Goal: Task Accomplishment & Management: Use online tool/utility

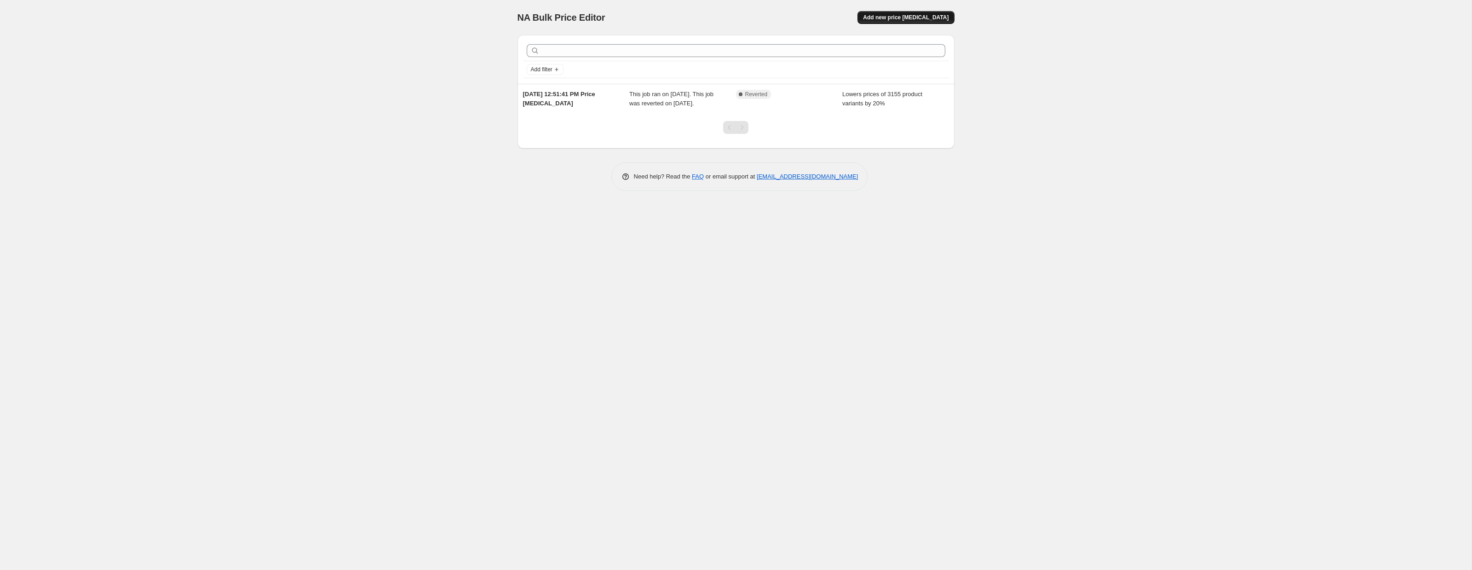
click at [909, 13] on button "Add new price [MEDICAL_DATA]" at bounding box center [906, 17] width 97 height 13
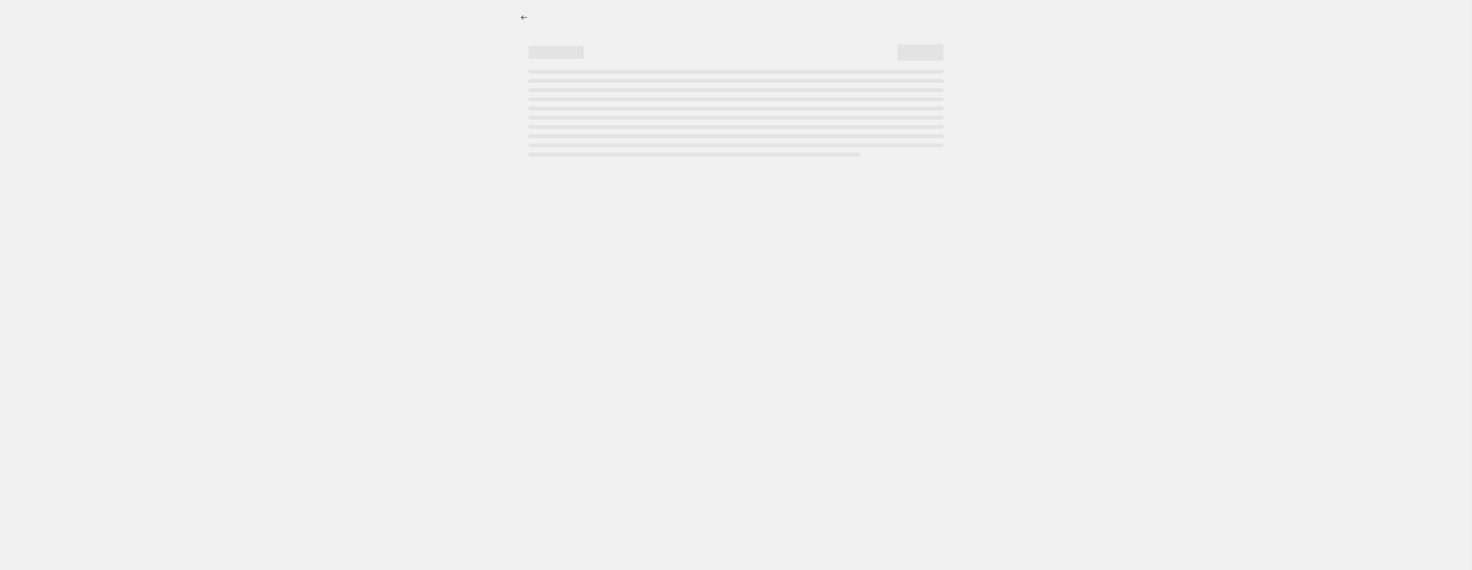
select select "percentage"
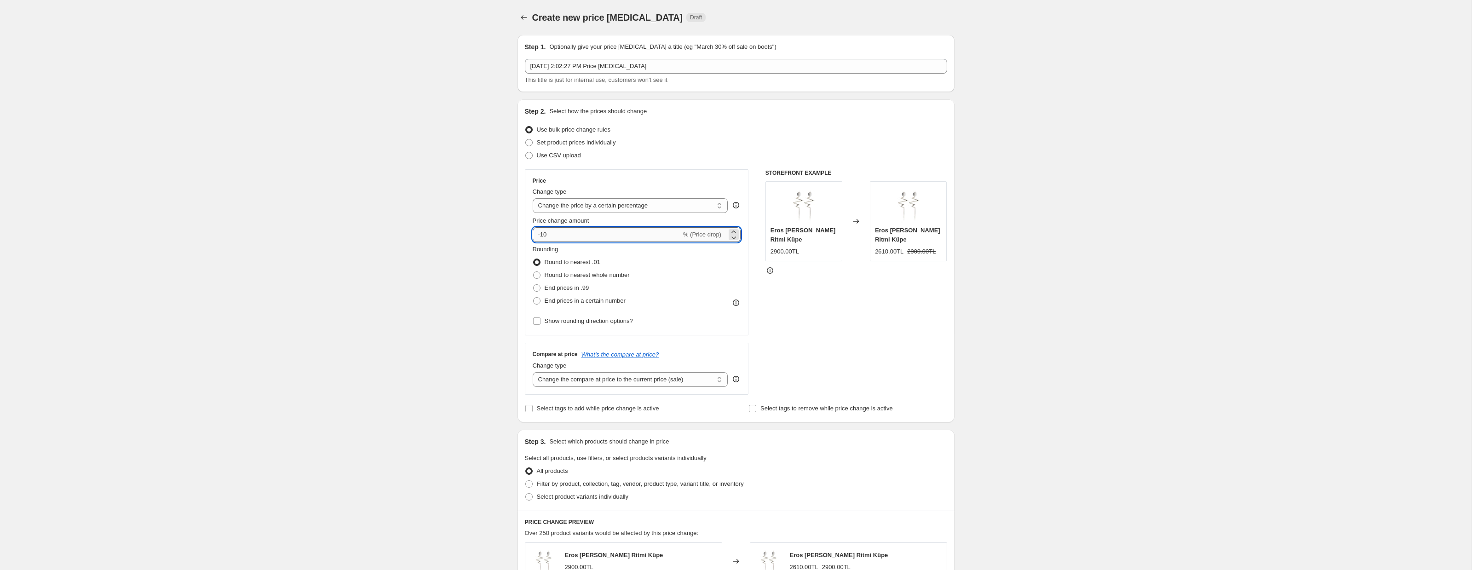
click at [574, 232] on input "-10" at bounding box center [607, 234] width 149 height 15
type input "20"
click at [623, 209] on select "Change the price to a certain amount Change the price by a certain amount Chang…" at bounding box center [631, 205] width 196 height 15
click at [595, 276] on span "Round to nearest whole number" at bounding box center [587, 274] width 85 height 7
click at [534, 272] on input "Round to nearest whole number" at bounding box center [533, 271] width 0 height 0
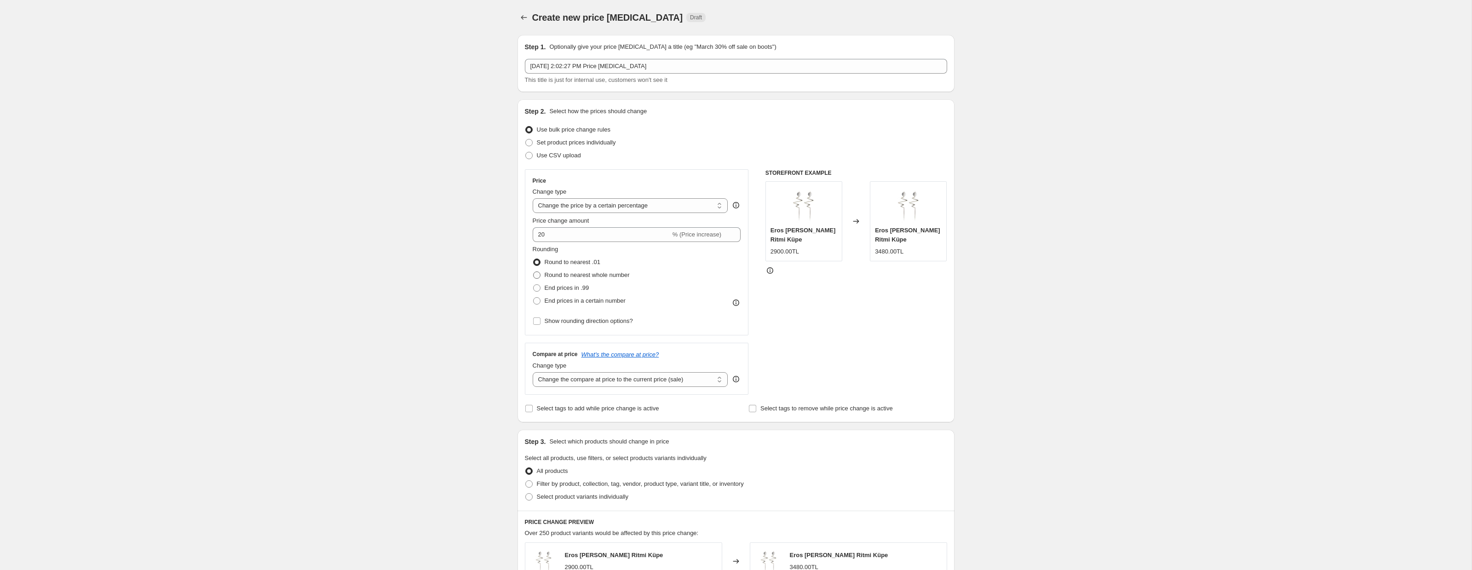
radio input "true"
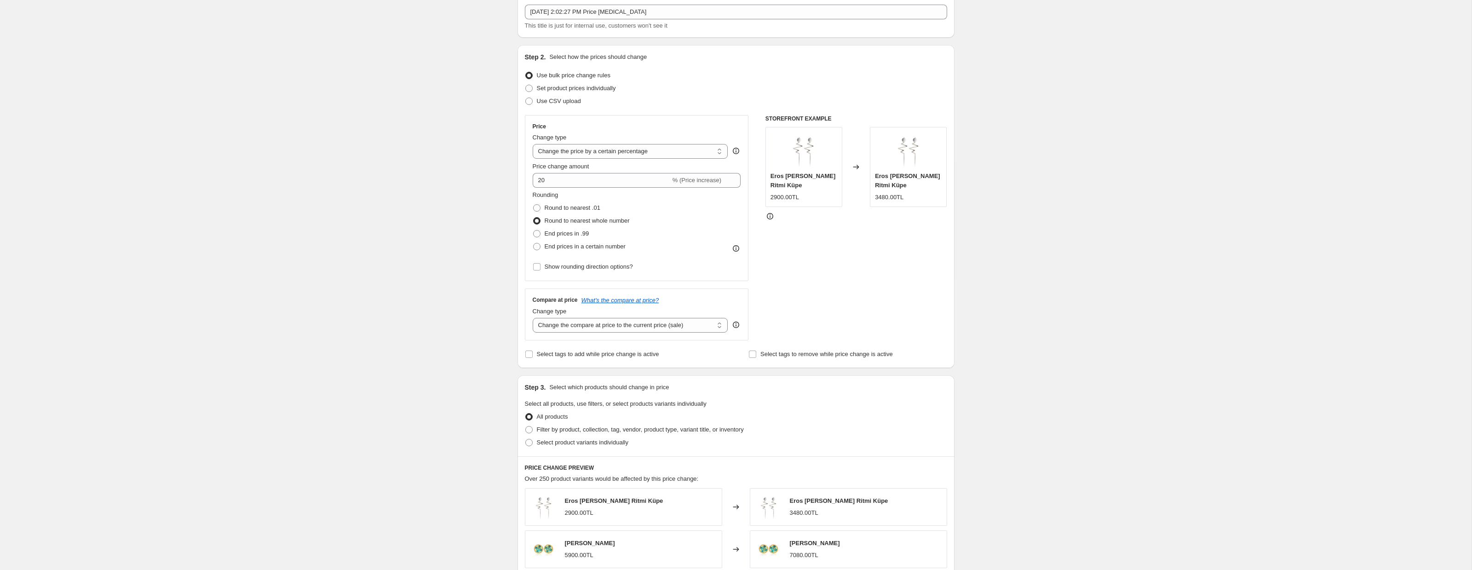
scroll to position [54, 0]
click at [678, 322] on select "Change the compare at price to the current price (sale) Change the compare at p…" at bounding box center [631, 325] width 196 height 15
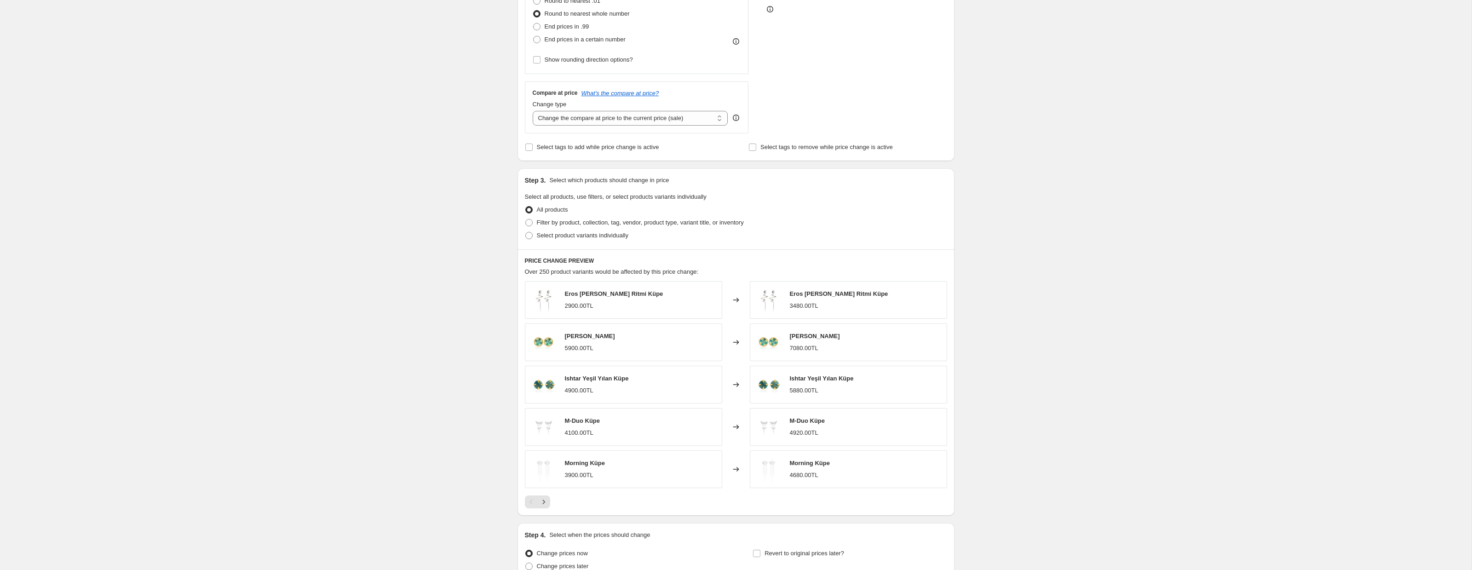
scroll to position [350, 0]
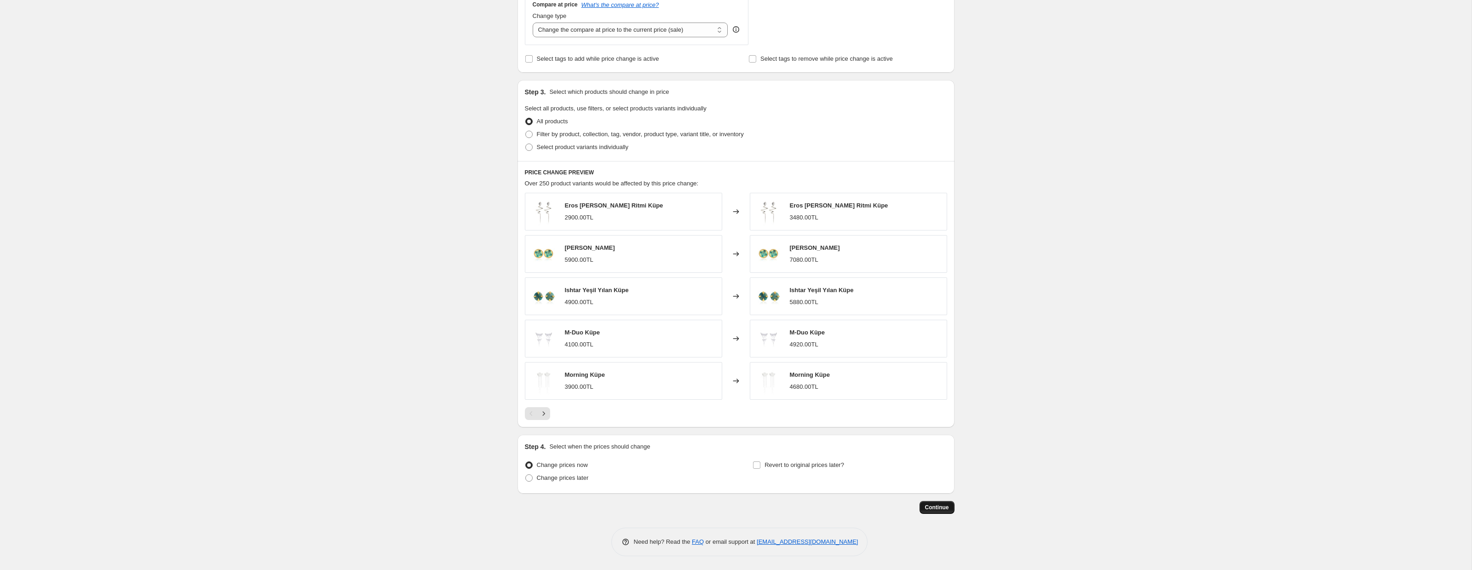
click at [939, 507] on span "Continue" at bounding box center [937, 507] width 24 height 7
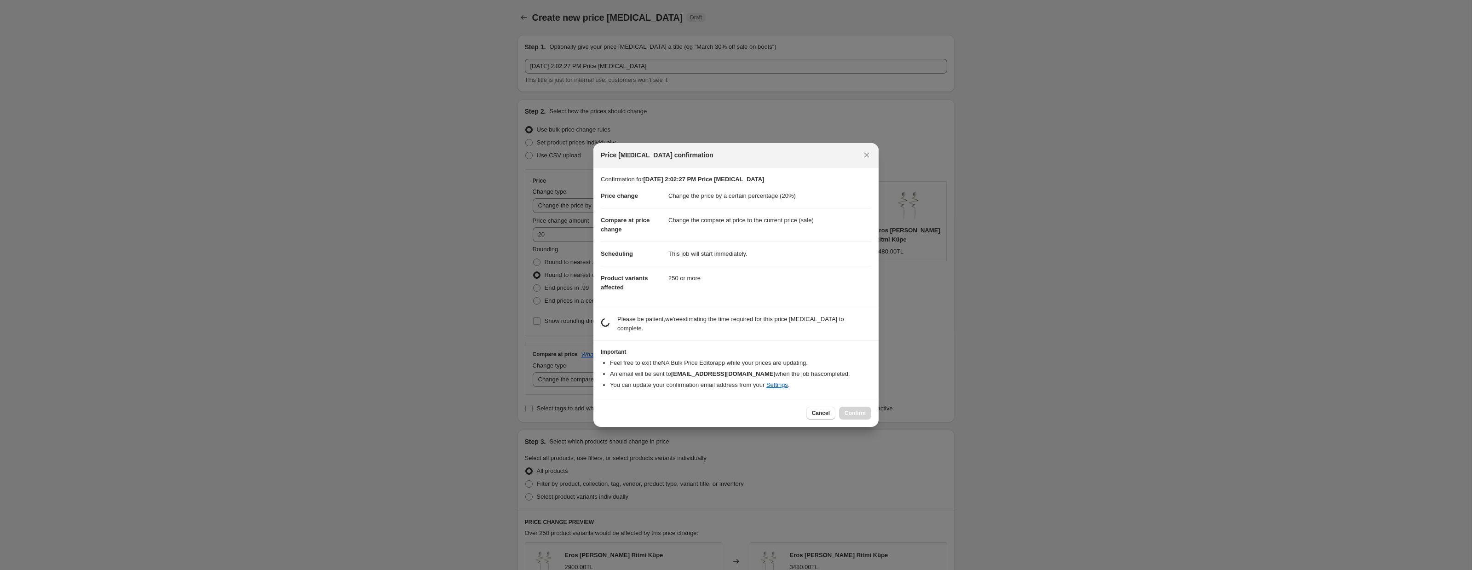
scroll to position [0, 0]
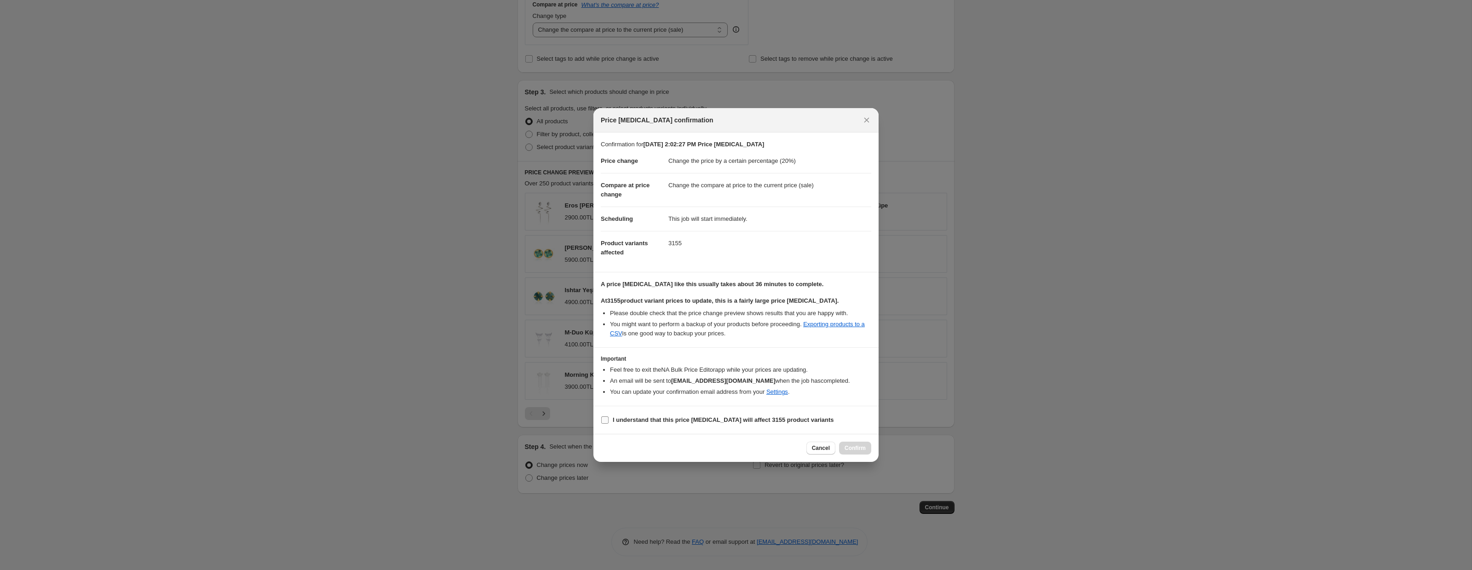
click at [605, 419] on input "I understand that this price [MEDICAL_DATA] will affect 3155 product variants" at bounding box center [604, 419] width 7 height 7
checkbox input "true"
click at [861, 446] on span "Confirm" at bounding box center [855, 447] width 21 height 7
